Goal: Complete application form

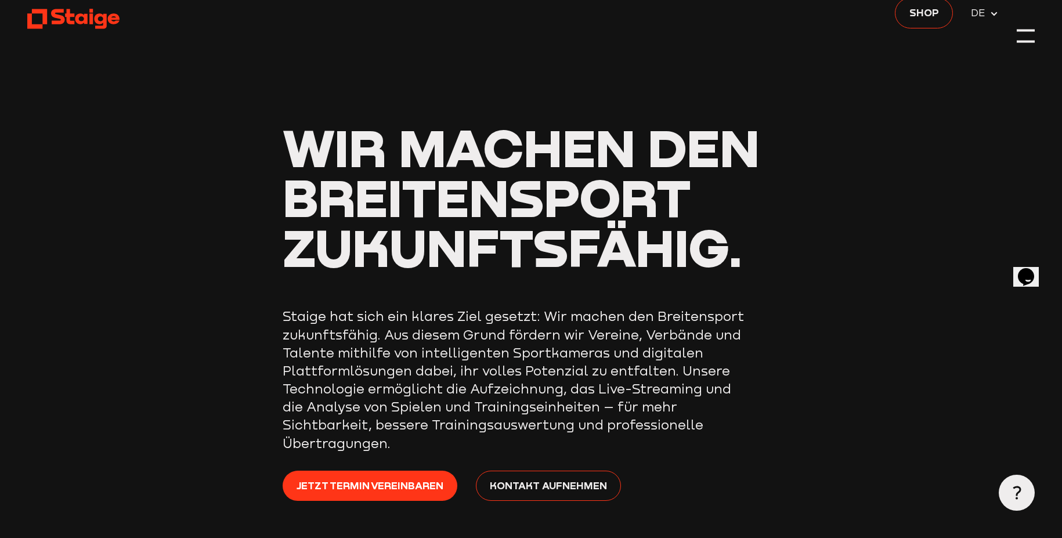
scroll to position [37, 0]
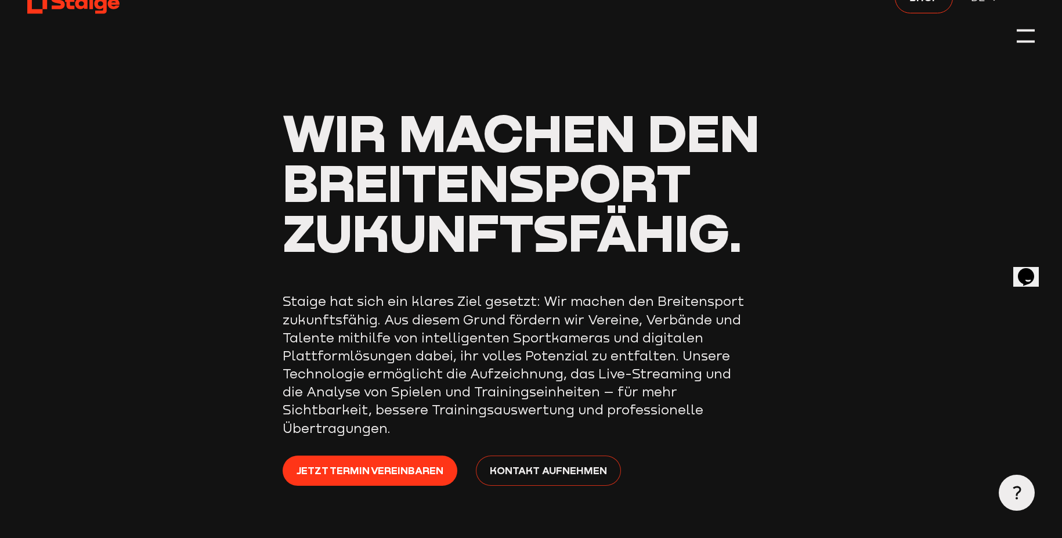
click at [547, 471] on span "Kontakt aufnehmen" at bounding box center [548, 470] width 117 height 16
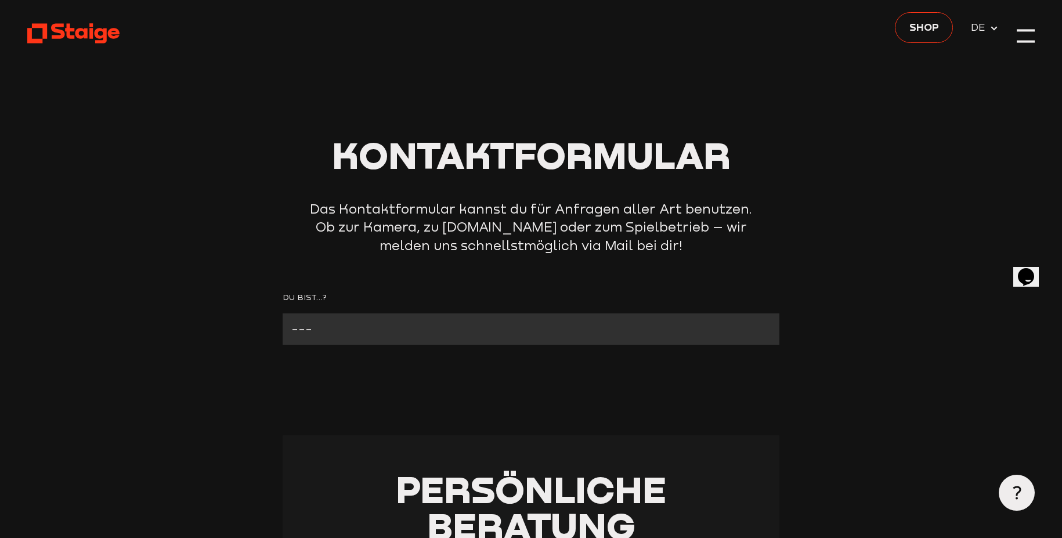
click at [480, 323] on select "--- Verein mit Kamera Verein ohne Kamera Fan Andere" at bounding box center [531, 329] width 497 height 32
select select "Verein ohne Kamera"
click at [283, 314] on select "--- Verein mit Kamera Verein ohne Kamera Fan Andere" at bounding box center [531, 329] width 497 height 32
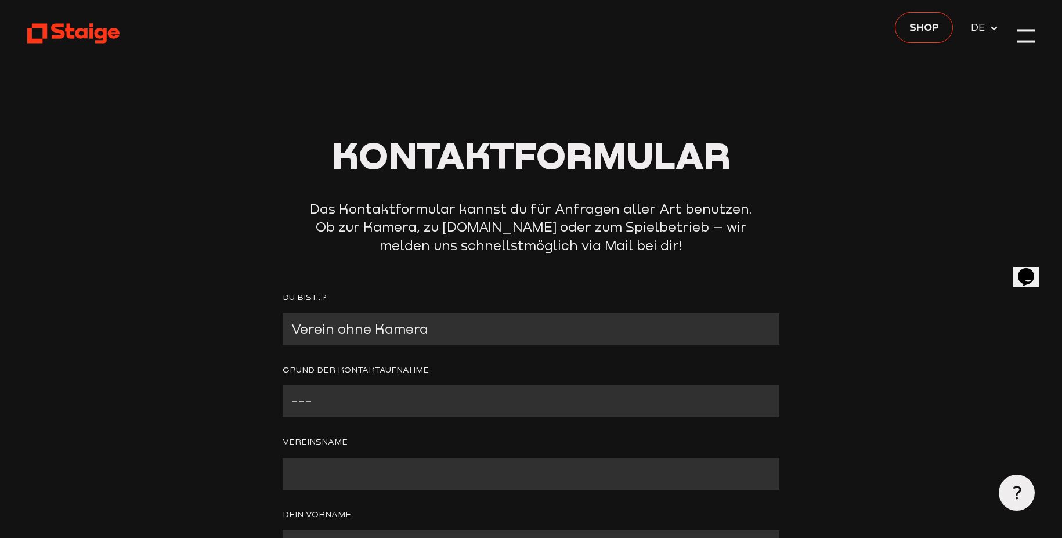
scroll to position [45, 0]
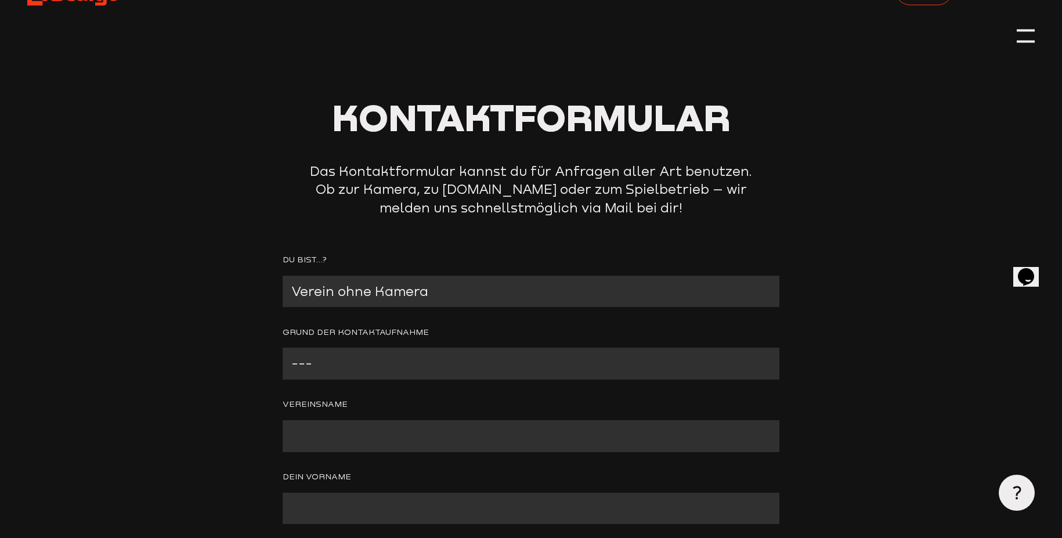
click at [420, 356] on select "--- Wir interessieren uns für eine Kamera Wir brauchen mehr Informationen zu [P…" at bounding box center [531, 364] width 497 height 32
select select "Wir interessieren uns für eine Kamera"
click at [283, 349] on select "--- Wir interessieren uns für eine Kamera Wir brauchen mehr Informationen zu [P…" at bounding box center [531, 364] width 497 height 32
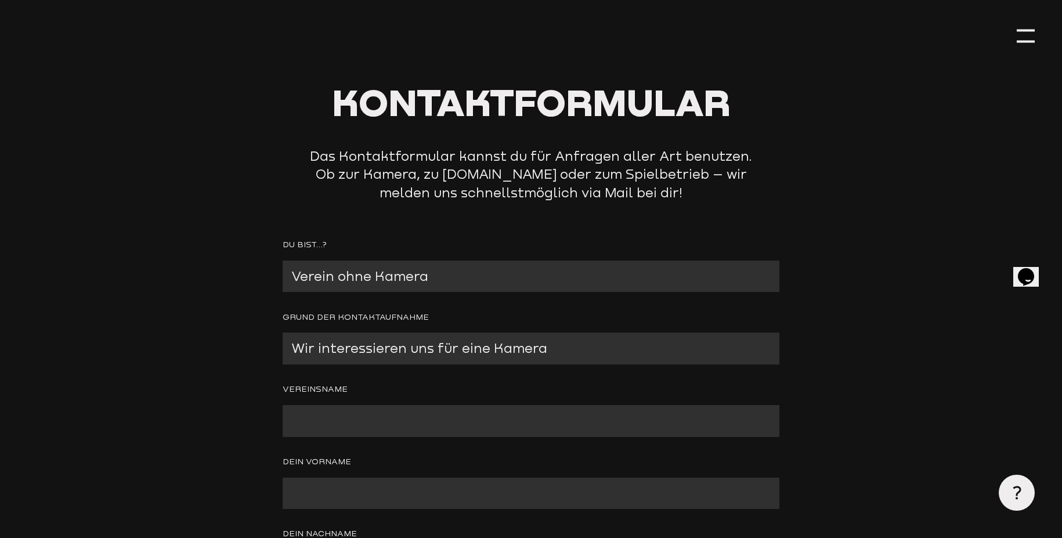
scroll to position [68, 0]
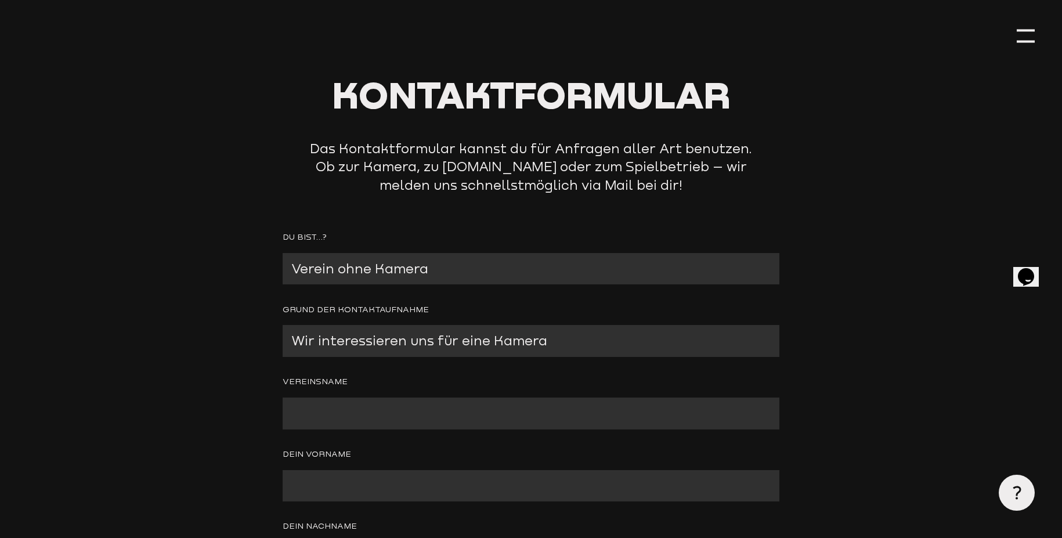
click at [384, 408] on input "Contact form" at bounding box center [531, 412] width 497 height 31
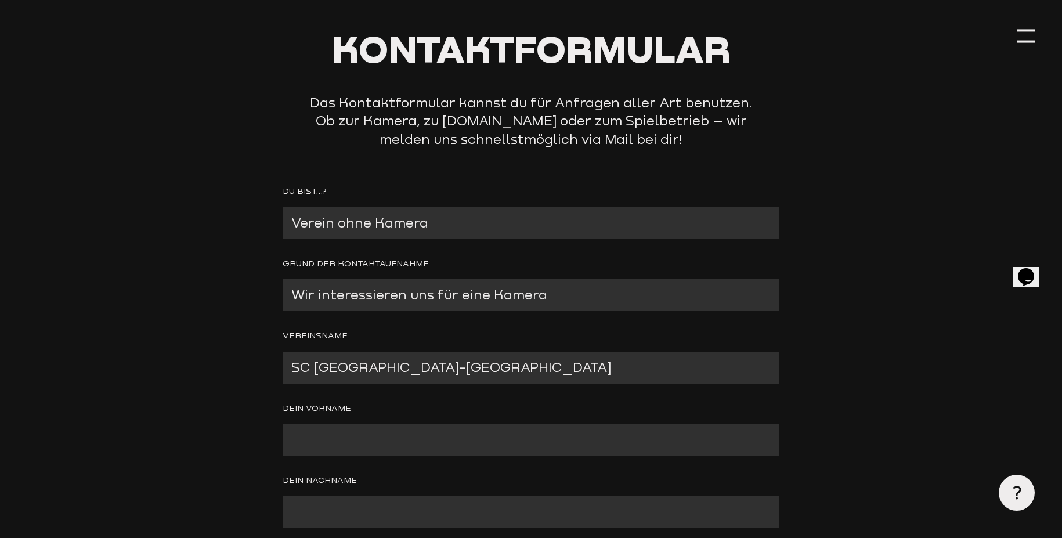
scroll to position [174, 0]
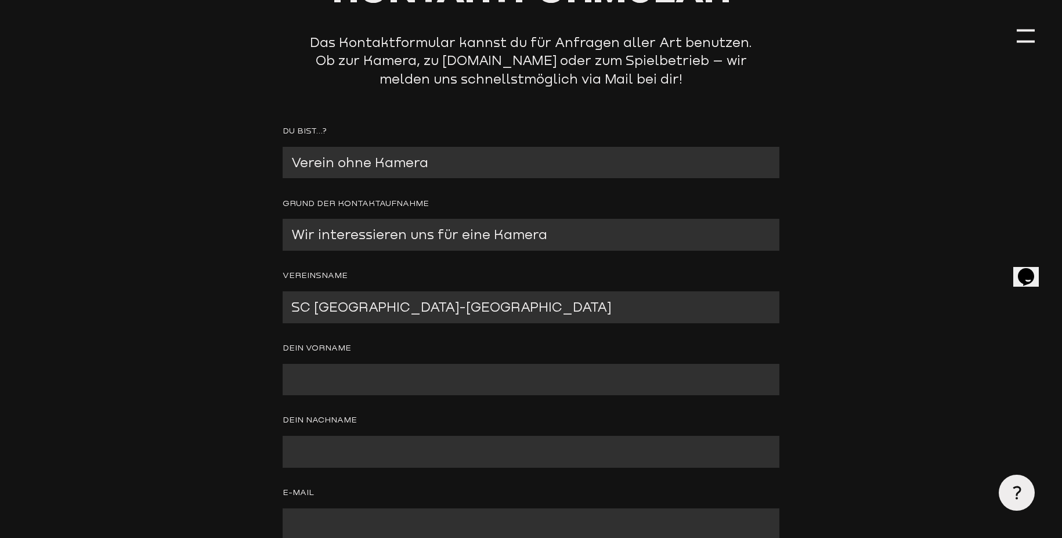
type input "SC [GEOGRAPHIC_DATA]-[GEOGRAPHIC_DATA]"
click at [375, 388] on input "Contact form" at bounding box center [531, 379] width 497 height 31
type input "Andi"
click at [398, 448] on input "Contact form" at bounding box center [531, 451] width 497 height 31
type input "a"
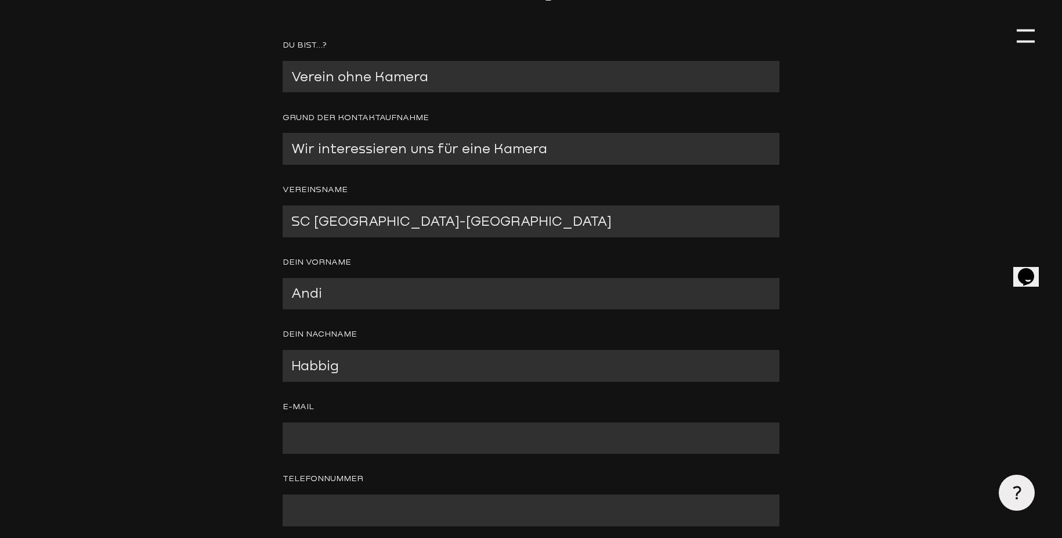
scroll to position [473, 0]
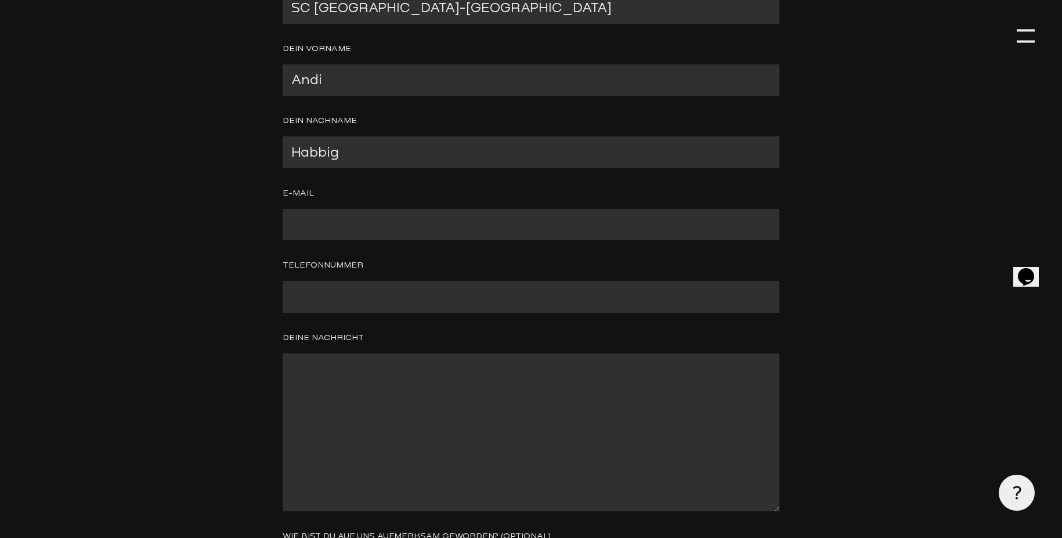
type input "Habbig"
click at [364, 297] on input "Contact form" at bounding box center [531, 296] width 497 height 31
click at [379, 216] on input "Contact form" at bounding box center [531, 224] width 497 height 31
type input "[EMAIL_ADDRESS][DOMAIN_NAME]"
click at [379, 302] on input "Contact form" at bounding box center [531, 296] width 497 height 31
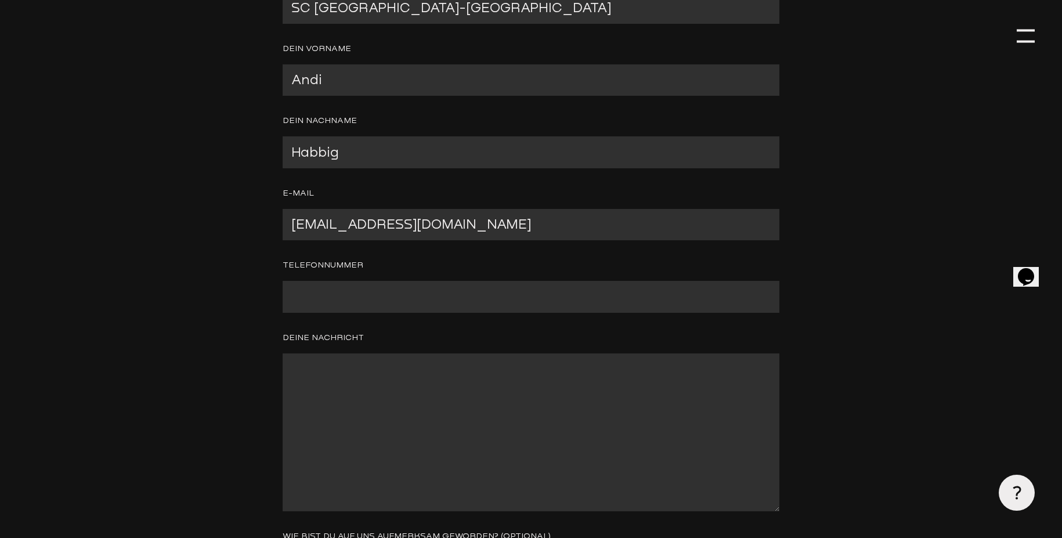
type input "015111669734"
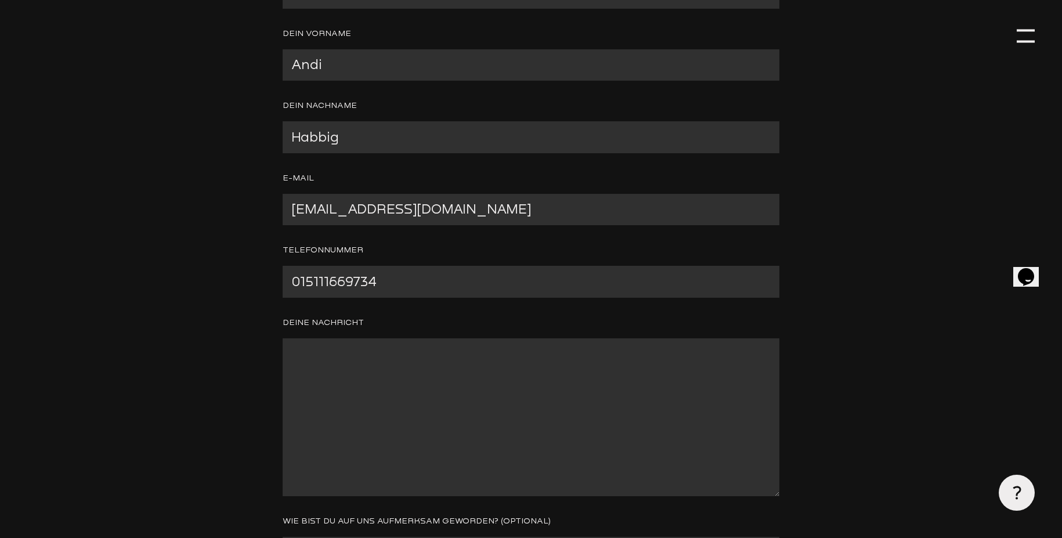
click at [379, 387] on textarea "Contact form" at bounding box center [531, 417] width 497 height 158
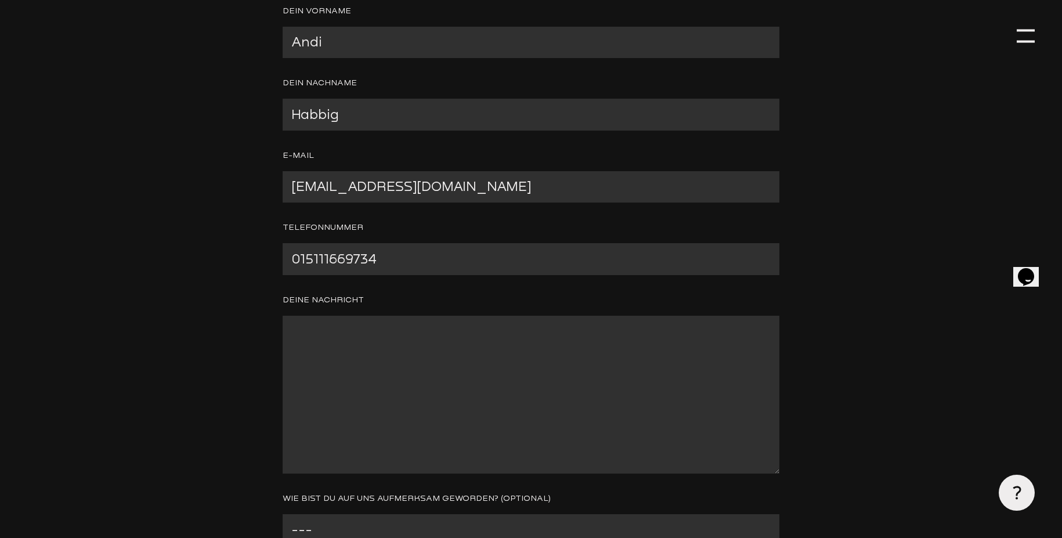
scroll to position [526, 0]
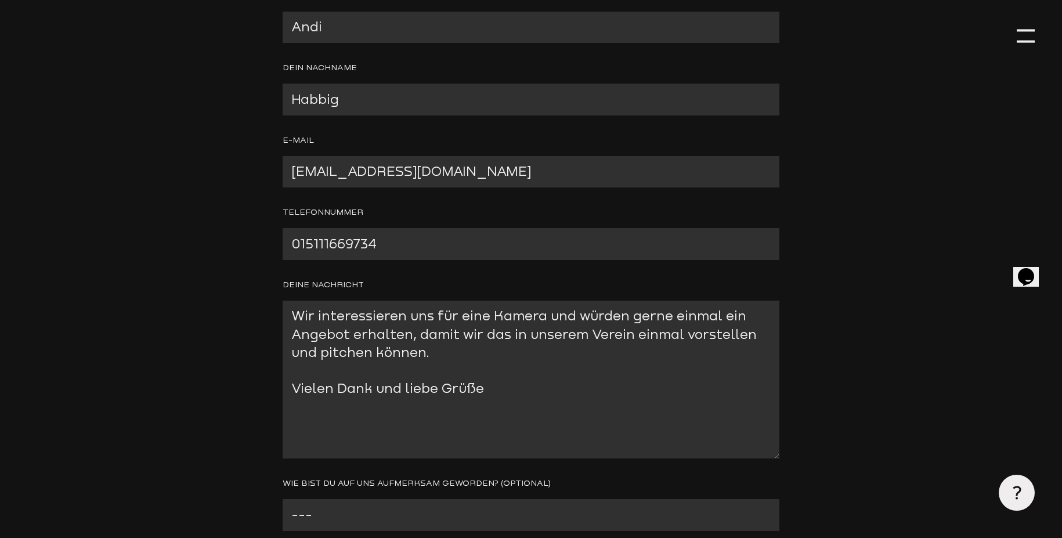
click at [548, 311] on textarea "Wir interessieren uns für eine Kamera und würden gerne einmal ein Angebot erhal…" at bounding box center [531, 380] width 497 height 158
click at [642, 359] on textarea "Wir interessieren uns für eine Kamera an unserem Sportplatz und würden gerne ei…" at bounding box center [531, 380] width 497 height 158
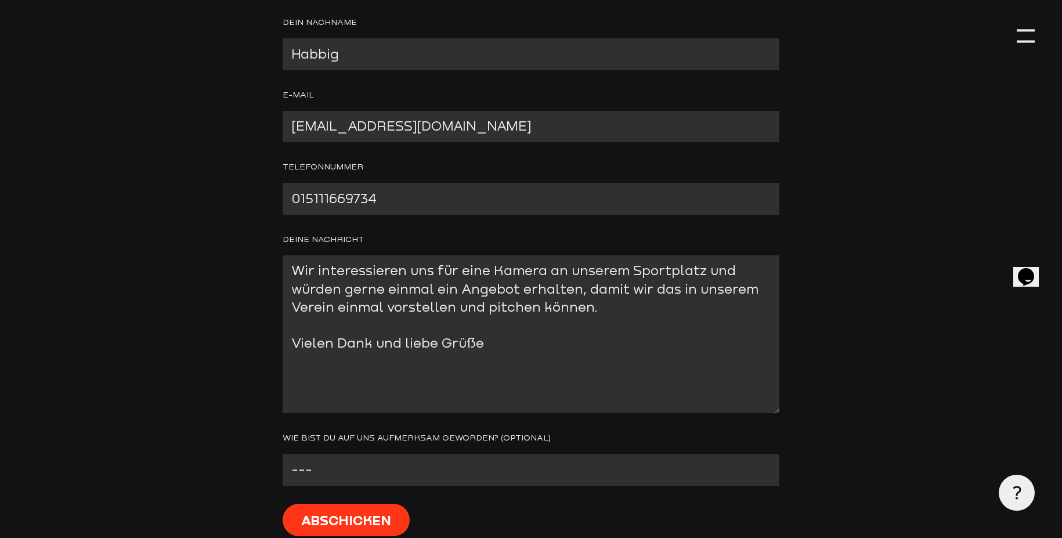
scroll to position [579, 0]
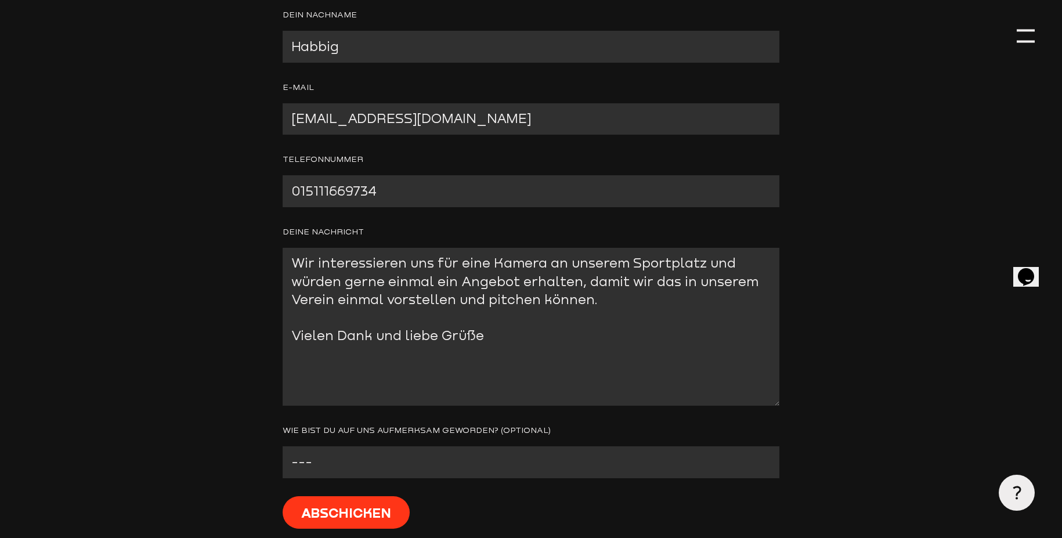
type textarea "Wir interessieren uns für eine Kamera an unserem Sportplatz und würden gerne ei…"
click at [593, 471] on select "--- Facebook Instagram Google Linkedin E-Mail Anderer Verein Sonstige" at bounding box center [531, 462] width 497 height 32
select select "Anderer Verein"
click at [283, 448] on select "--- Facebook Instagram Google Linkedin E-Mail Anderer Verein Sonstige" at bounding box center [531, 462] width 497 height 32
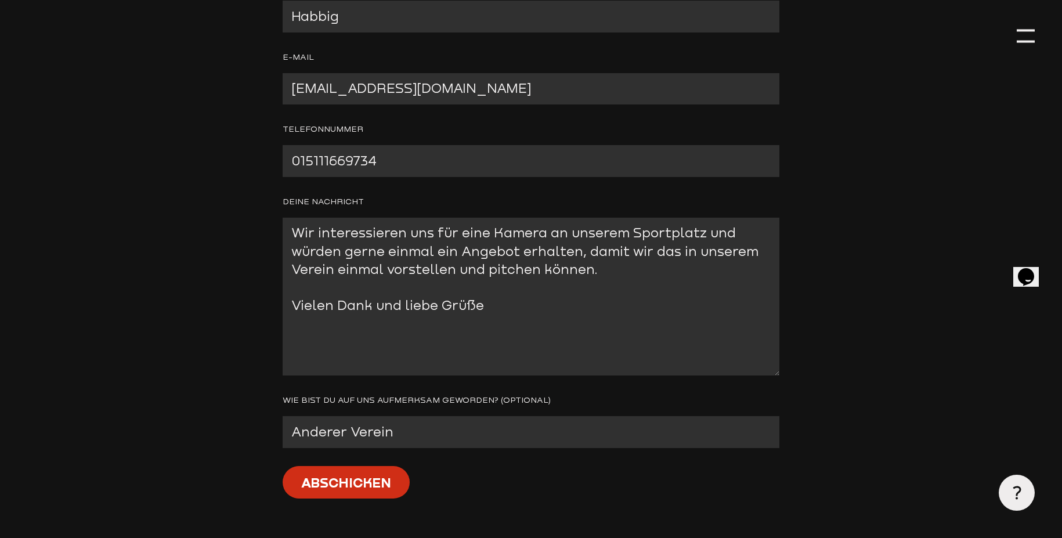
scroll to position [602, 0]
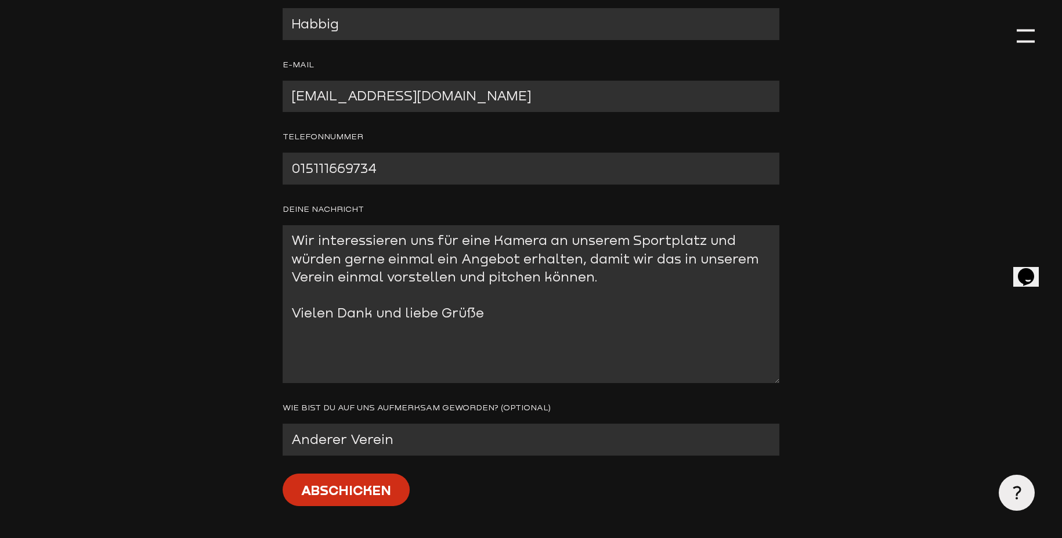
click at [382, 502] on input "Abschicken" at bounding box center [346, 489] width 127 height 33
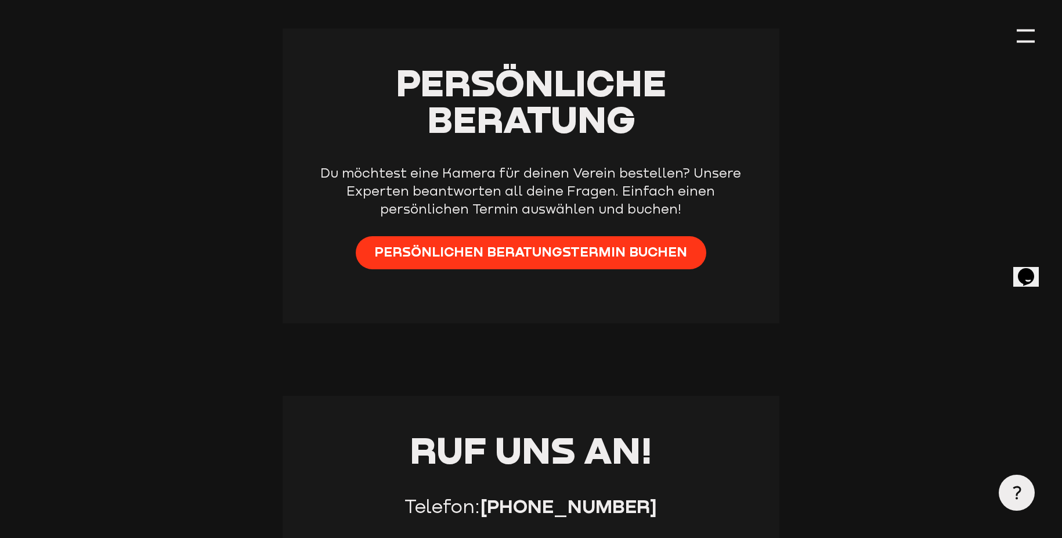
scroll to position [432, 0]
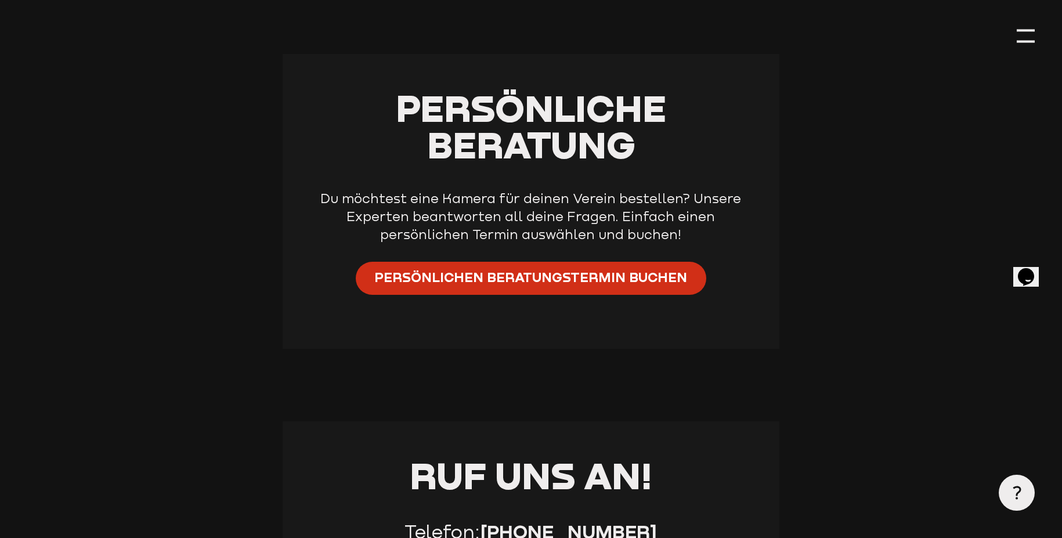
click at [655, 271] on span "Persönlichen Beratungstermin buchen" at bounding box center [530, 277] width 313 height 18
